Goal: Task Accomplishment & Management: Manage account settings

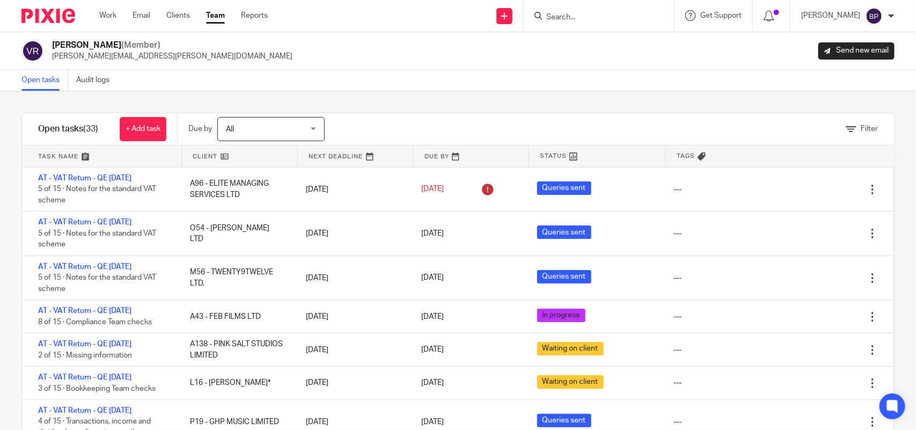
click at [613, 96] on div "Filter tasks Only show tasks matching all of these conditions 1 Client name Is …" at bounding box center [458, 260] width 916 height 339
click at [569, 81] on div "Open tasks Audit logs" at bounding box center [458, 80] width 916 height 21
click at [30, 74] on link "Open tasks" at bounding box center [44, 80] width 47 height 21
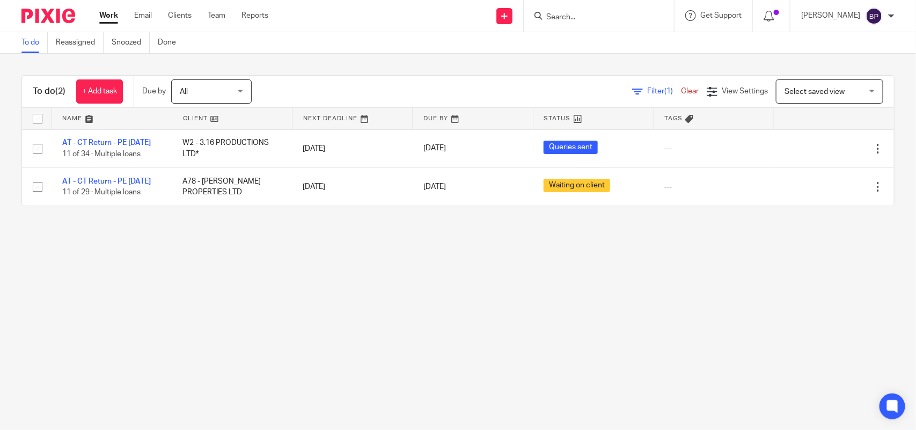
click at [18, 43] on div "To do Reassigned Snoozed Done" at bounding box center [101, 42] width 203 height 21
click at [33, 45] on link "To do" at bounding box center [34, 42] width 26 height 21
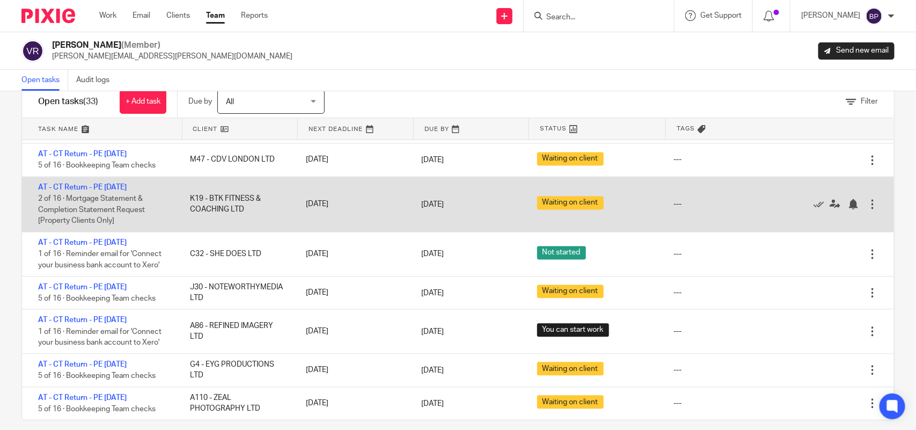
scroll to position [39, 0]
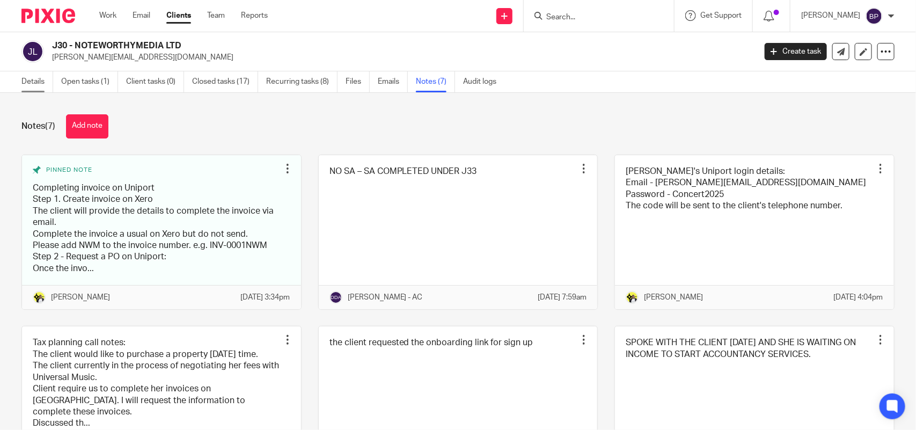
click at [34, 73] on link "Details" at bounding box center [37, 81] width 32 height 21
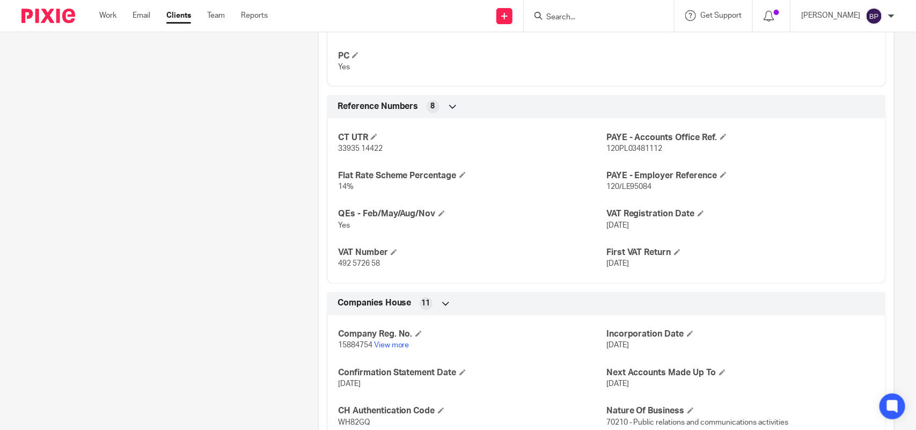
scroll to position [738, 0]
click at [618, 221] on p "[DATE]" at bounding box center [741, 225] width 268 height 11
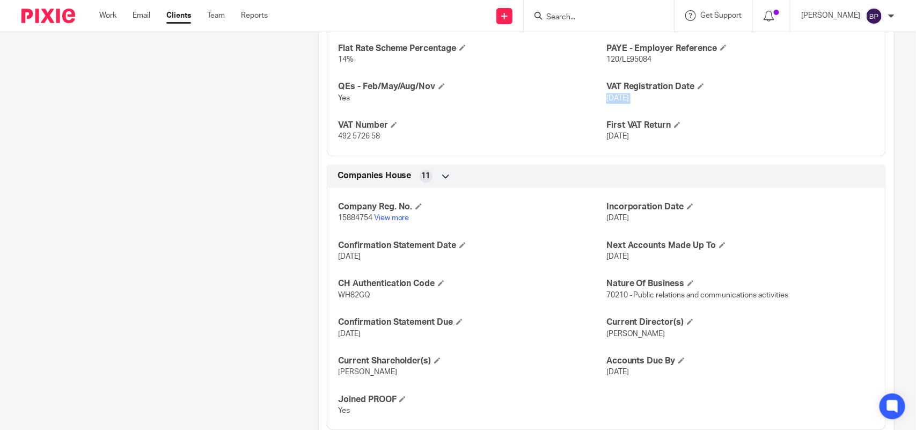
scroll to position [872, 0]
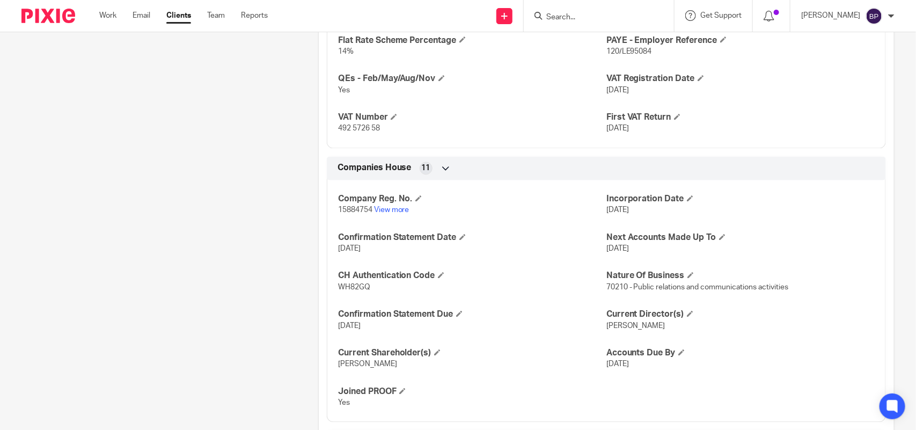
click at [628, 210] on span "[DATE]" at bounding box center [618, 211] width 23 height 8
click at [621, 10] on form at bounding box center [602, 15] width 114 height 13
click at [600, 19] on input "Search" at bounding box center [593, 18] width 97 height 10
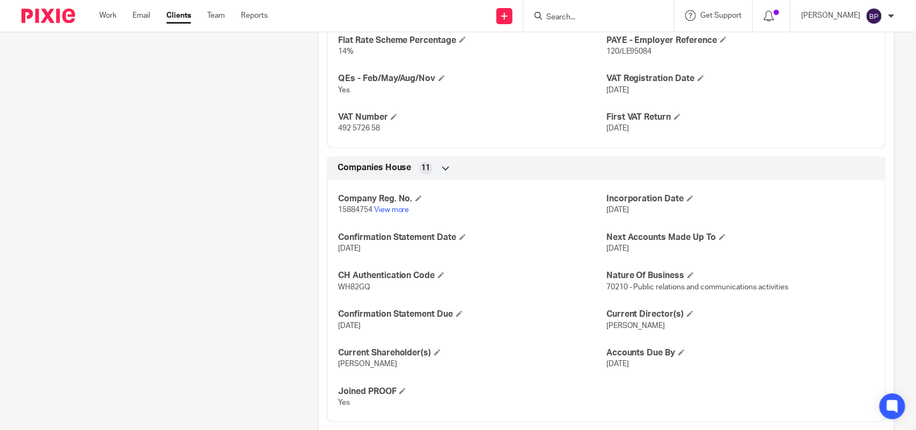
paste input "LONDON PODCAST STUDIOS LTD"
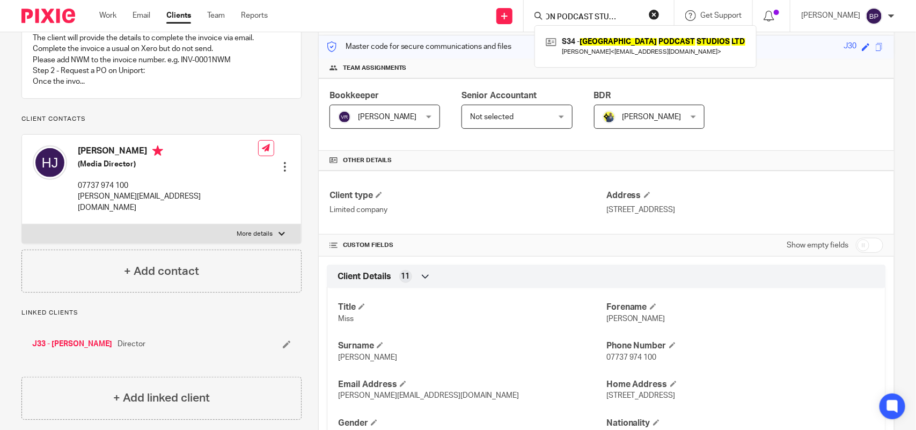
scroll to position [0, 0]
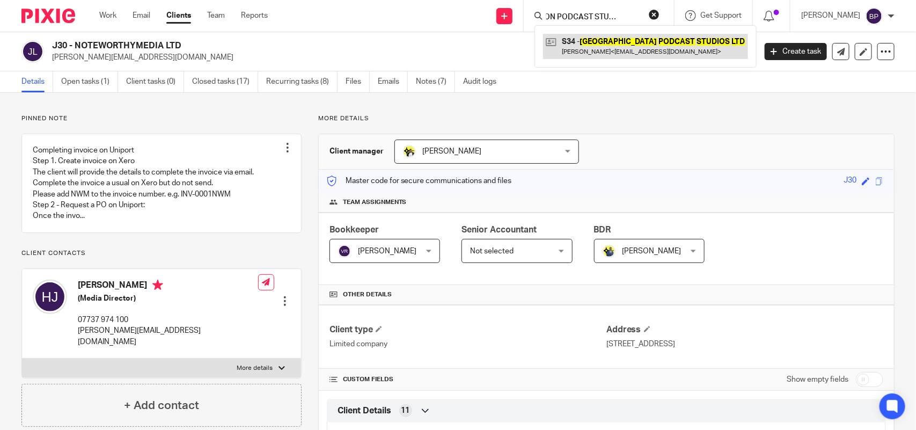
type input "LONDON PODCAST STUDIOS LTD"
click at [624, 39] on link at bounding box center [645, 46] width 205 height 25
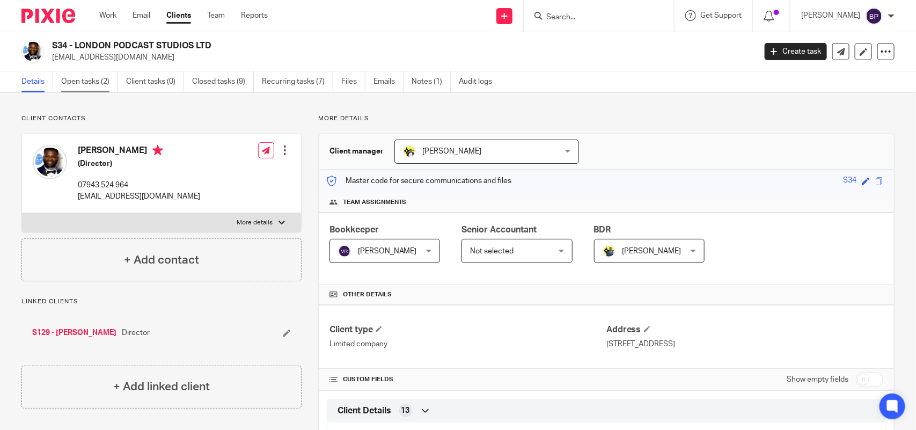
click at [110, 82] on link "Open tasks (2)" at bounding box center [89, 81] width 57 height 21
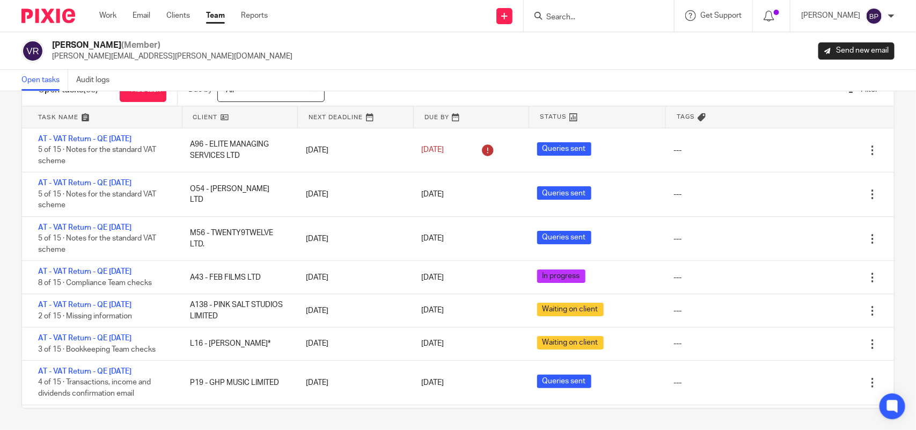
scroll to position [1034, 0]
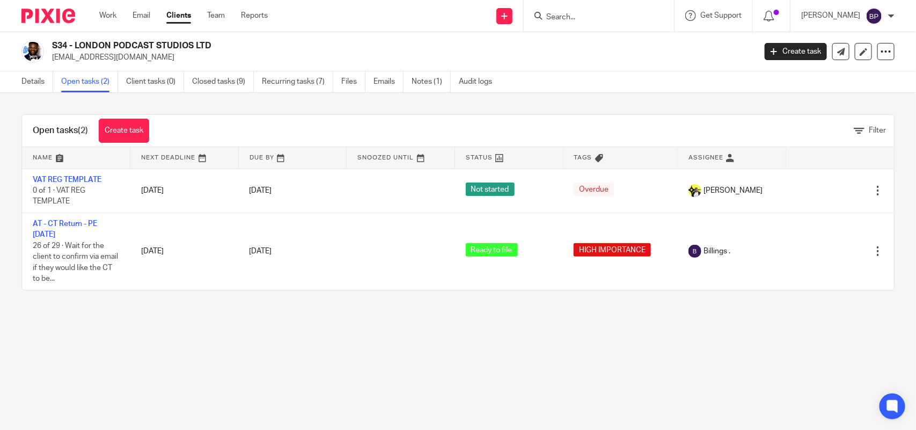
click at [32, 82] on link "Details" at bounding box center [37, 81] width 32 height 21
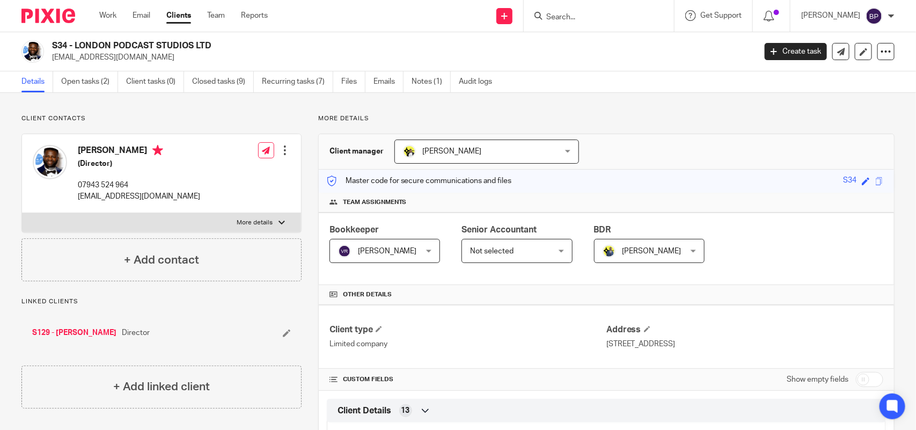
click at [586, 9] on form at bounding box center [602, 15] width 114 height 13
click at [589, 17] on input "Search" at bounding box center [593, 18] width 97 height 10
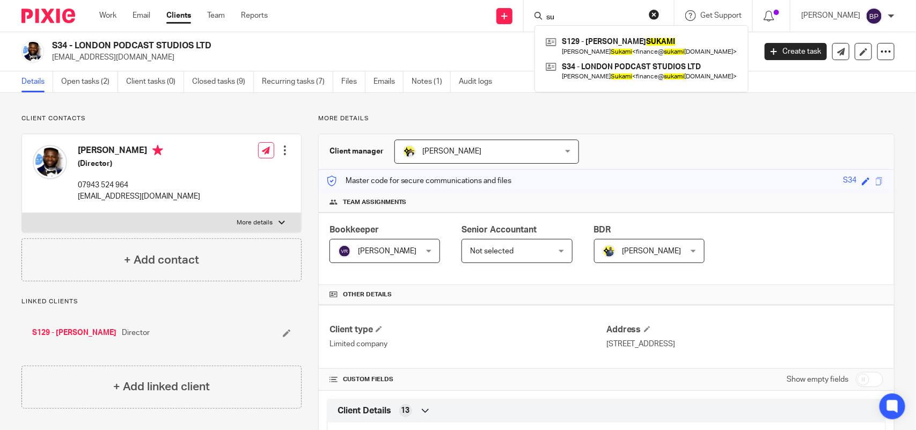
type input "s"
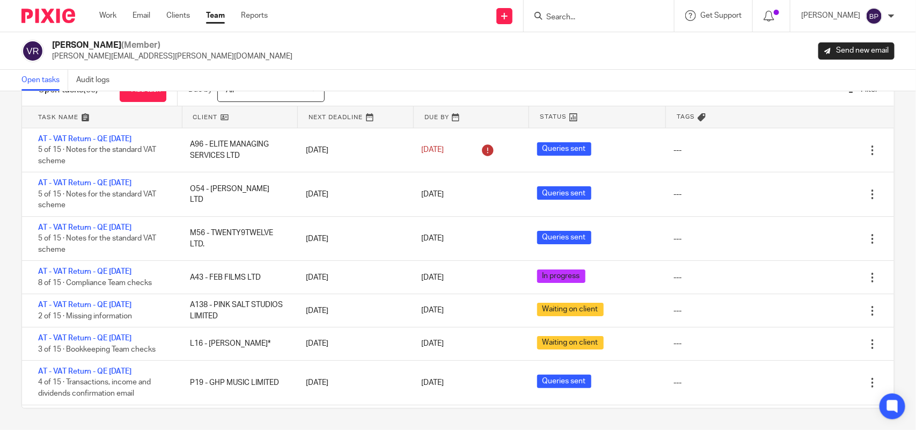
scroll to position [1034, 0]
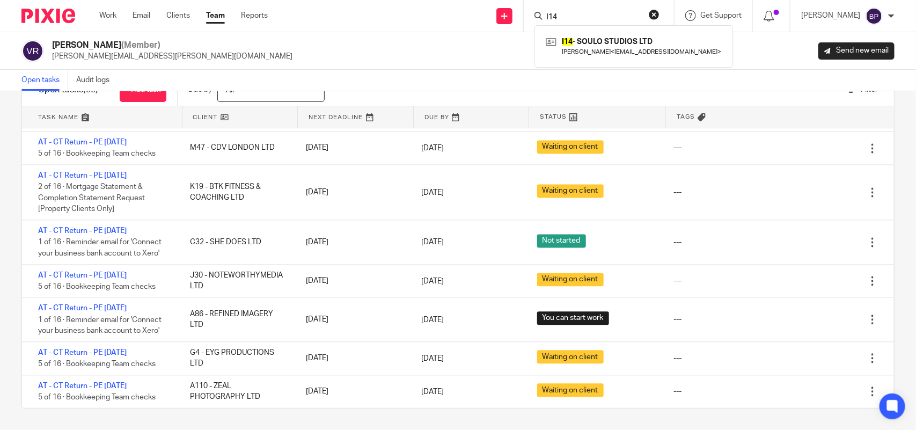
type input "I14"
drag, startPoint x: 706, startPoint y: 42, endPoint x: 694, endPoint y: 35, distance: 14.4
click at [706, 42] on div "[PERSON_NAME] (Member) [PERSON_NAME][EMAIL_ADDRESS][PERSON_NAME][DOMAIN_NAME] S…" at bounding box center [457, 51] width 873 height 23
